Goal: Transaction & Acquisition: Purchase product/service

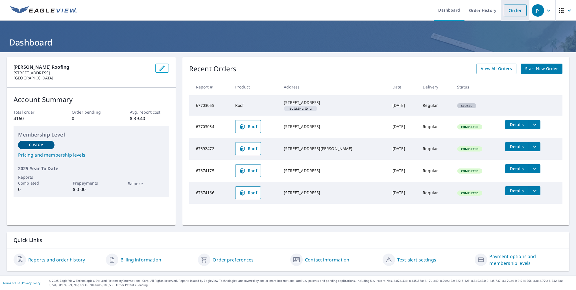
click at [507, 10] on link "Order" at bounding box center [515, 11] width 23 height 12
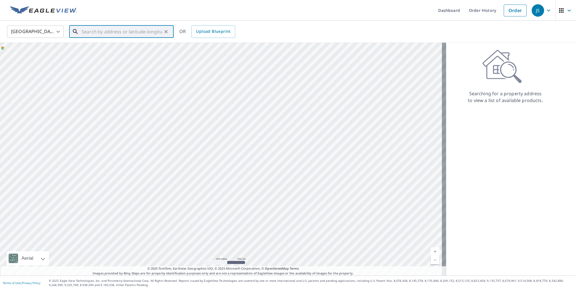
click at [114, 32] on input "text" at bounding box center [122, 32] width 80 height 16
paste input "[STREET_ADDRESS]"
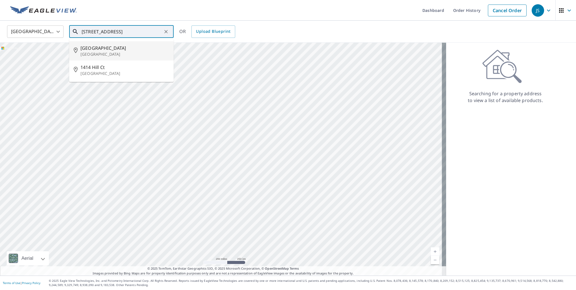
click at [91, 50] on span "[GEOGRAPHIC_DATA]" at bounding box center [124, 48] width 89 height 7
type input "[STREET_ADDRESS]"
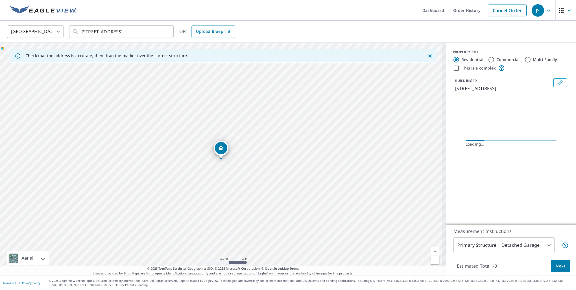
scroll to position [0, 0]
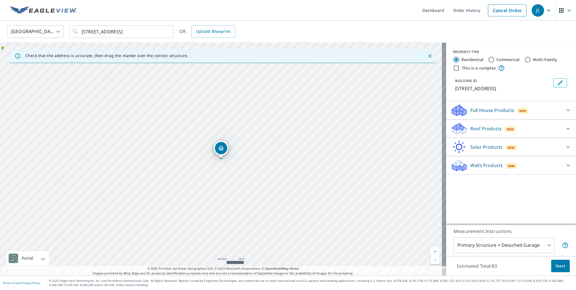
drag, startPoint x: 231, startPoint y: 155, endPoint x: 248, endPoint y: 121, distance: 38.6
click at [248, 121] on div "[STREET_ADDRESS]" at bounding box center [223, 159] width 446 height 233
drag, startPoint x: 207, startPoint y: 188, endPoint x: 222, endPoint y: 99, distance: 90.6
click at [222, 99] on div "[STREET_ADDRESS]" at bounding box center [223, 159] width 446 height 233
click at [566, 128] on icon at bounding box center [567, 129] width 3 height 2
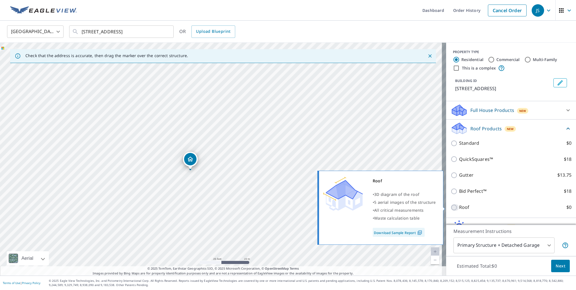
click at [451, 208] on input "Roof $0" at bounding box center [455, 207] width 8 height 7
checkbox input "true"
type input "3"
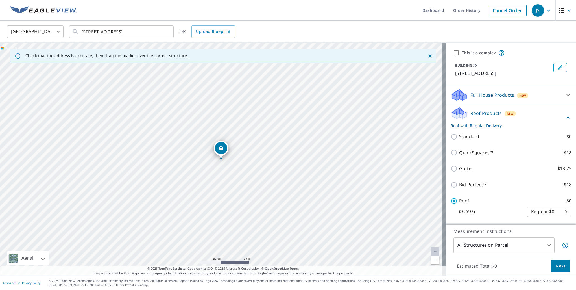
click at [560, 266] on span "Next" at bounding box center [561, 265] width 10 height 7
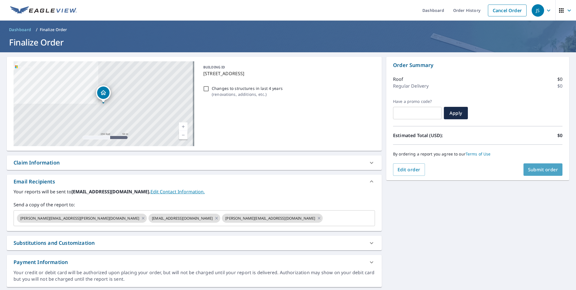
click at [544, 167] on span "Submit order" at bounding box center [543, 169] width 30 height 6
